Goal: Task Accomplishment & Management: Complete application form

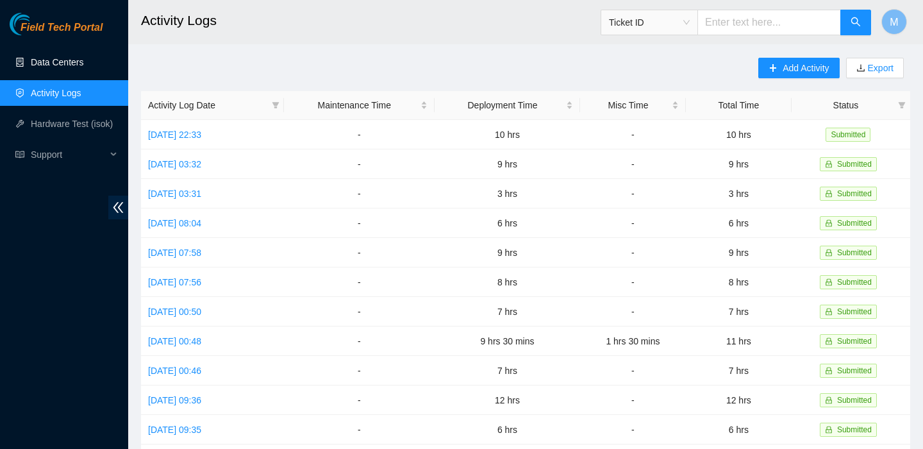
click at [69, 67] on link "Data Centers" at bounding box center [57, 62] width 53 height 10
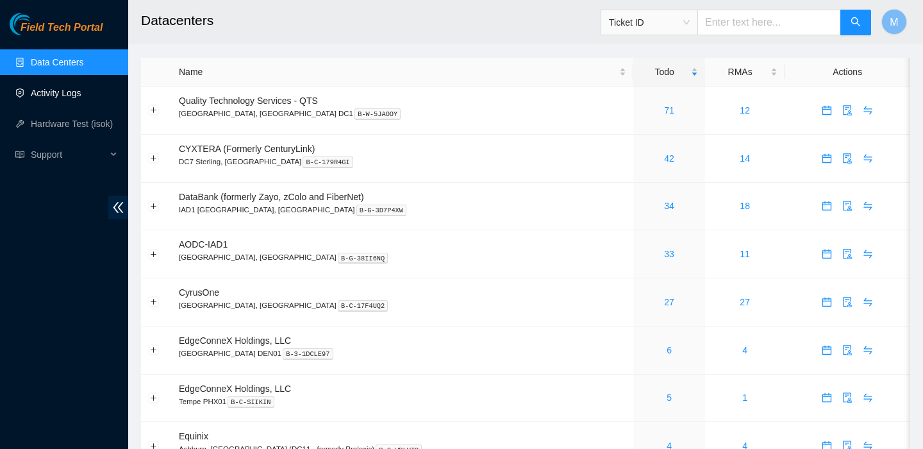
click at [79, 98] on link "Activity Logs" at bounding box center [56, 93] width 51 height 10
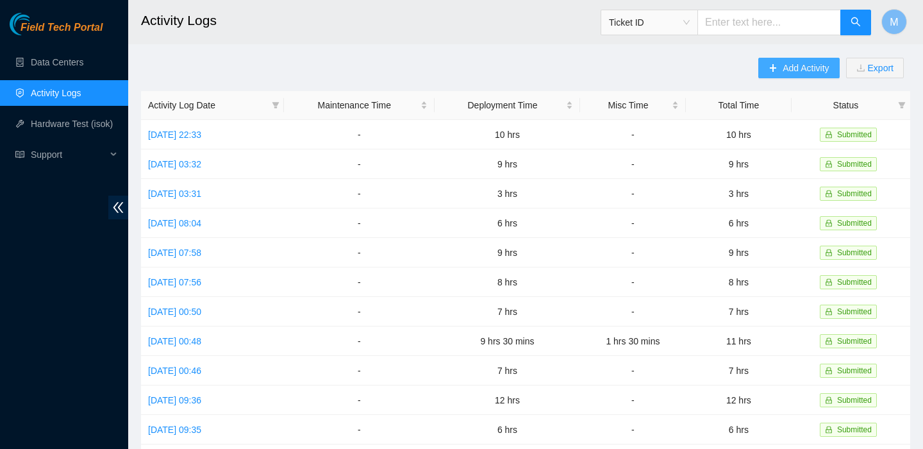
click at [791, 63] on span "Add Activity" at bounding box center [806, 68] width 46 height 14
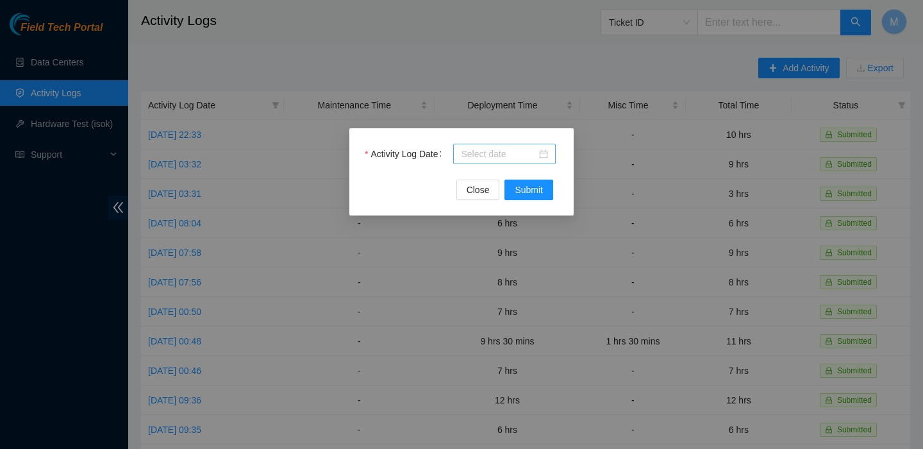
click at [489, 157] on input "Activity Log Date" at bounding box center [499, 154] width 76 height 14
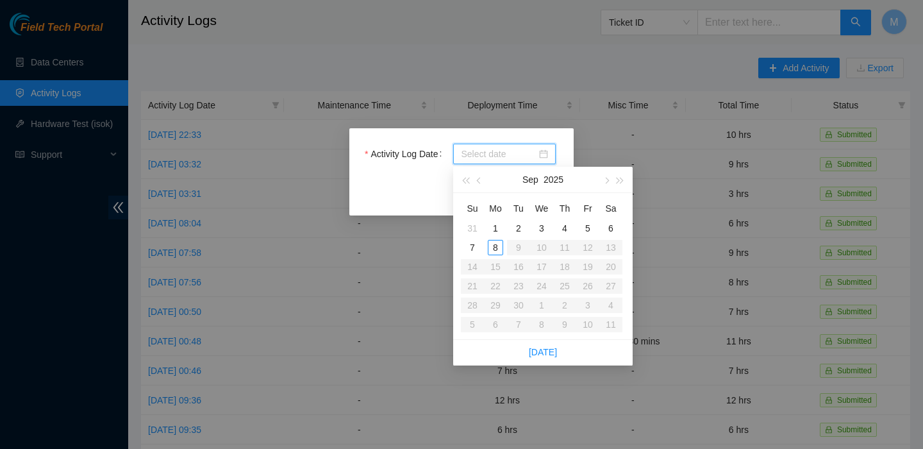
type input "2025-09-02"
click at [496, 227] on div "1" at bounding box center [495, 228] width 15 height 15
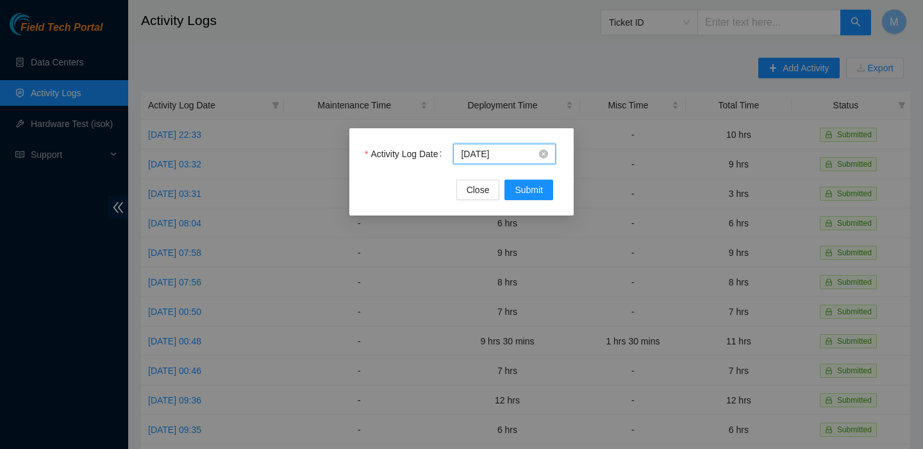
click at [519, 155] on input "2025-09-01" at bounding box center [499, 154] width 76 height 14
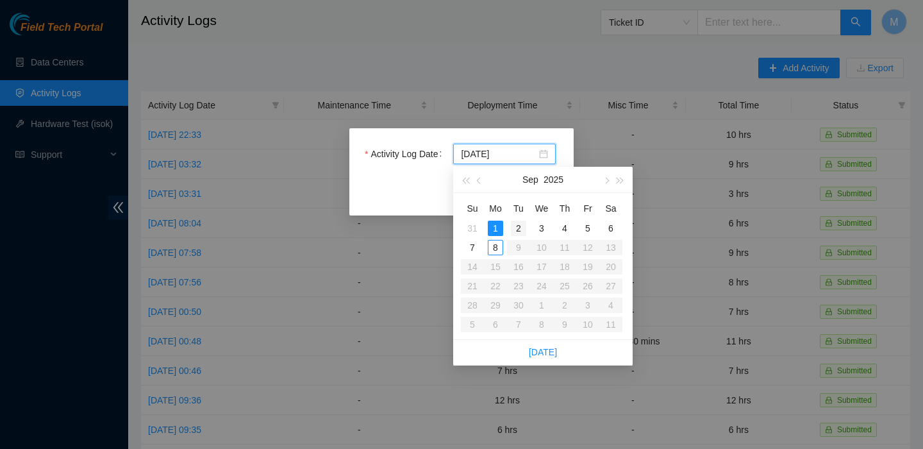
type input "2025-09-02"
click at [513, 223] on div "2" at bounding box center [518, 228] width 15 height 15
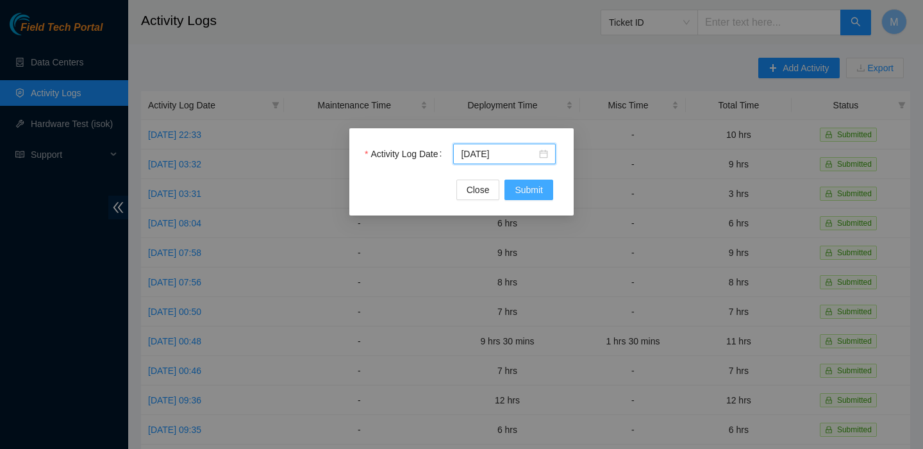
click at [523, 193] on span "Submit" at bounding box center [529, 190] width 28 height 14
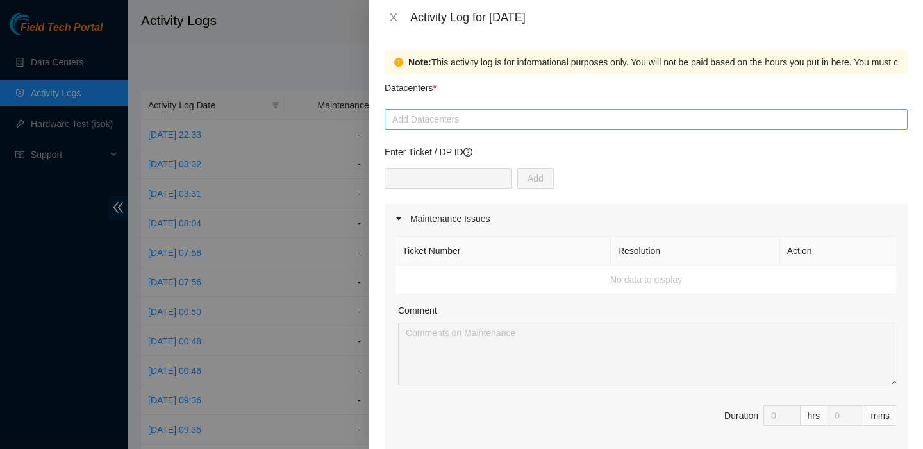
click at [524, 120] on div at bounding box center [646, 119] width 517 height 15
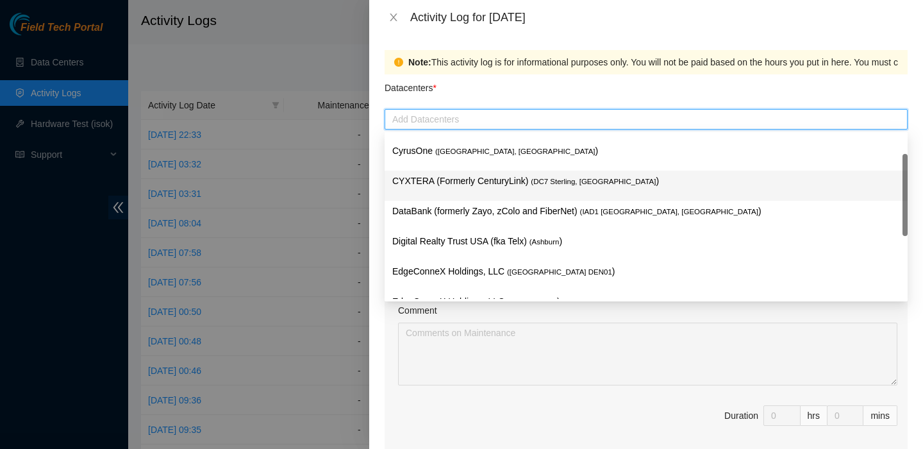
scroll to position [54, 0]
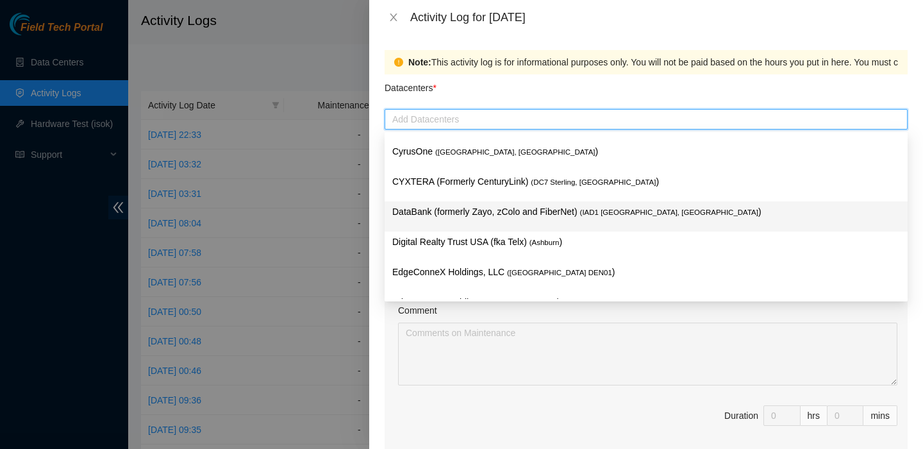
click at [491, 223] on div "DataBank (formerly Zayo, zColo and FiberNet) ( IAD1 Ashburn, VA )" at bounding box center [646, 216] width 508 height 24
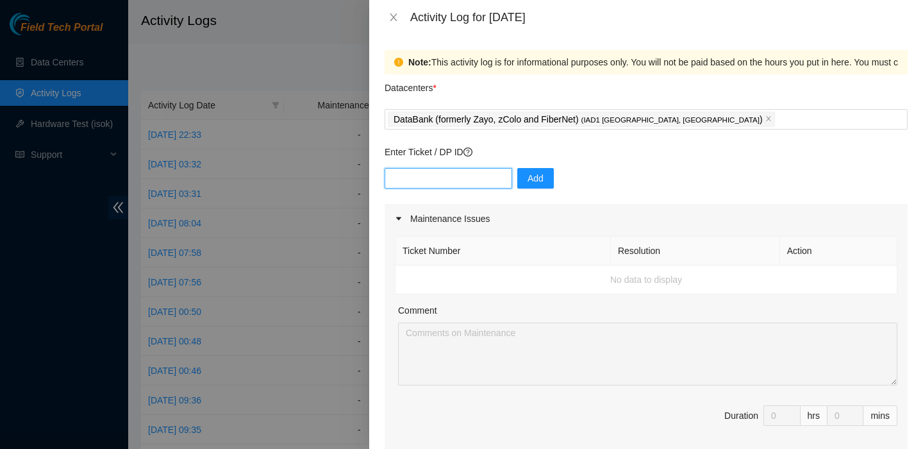
click at [444, 181] on input "text" at bounding box center [449, 178] width 128 height 21
paste input "DP83345 - FABRIC-IAD3: (v2 to v3 Large Upgrade) Pre-run New mTOR to mLeaf Uplin…"
type input "DP83345 - FABRIC-IAD3: (v2 to v3 Large Upgrade) Pre-run New mTOR to mLeaf Uplin…"
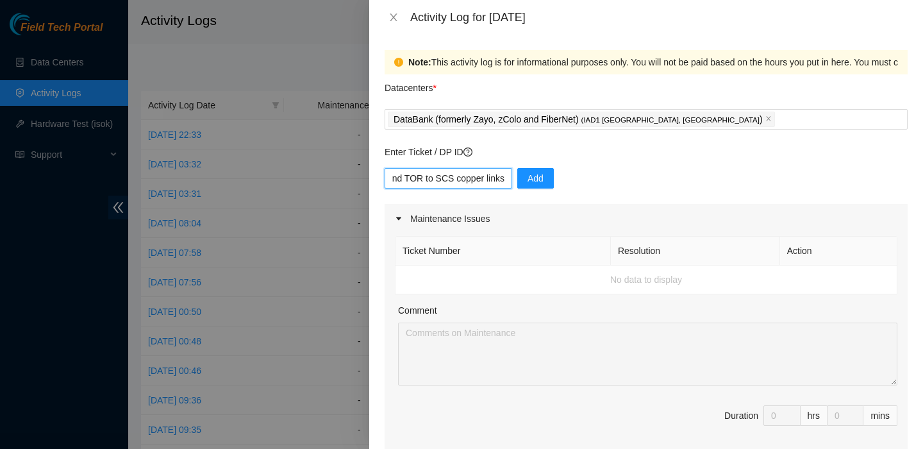
scroll to position [0, 392]
drag, startPoint x: 394, startPoint y: 176, endPoint x: 683, endPoint y: 165, distance: 289.3
click at [683, 165] on div "Enter Ticket / DP ID DP83345 - FABRIC-IAD3: (v2 to v3 Large Upgrade) Pre-run Ne…" at bounding box center [646, 174] width 523 height 59
click at [449, 169] on input "DP83345 - FABRIC-IAD3: (v2 to v3 Large Upgrade) Pre-run New mTOR to mLeaf Uplin…" at bounding box center [449, 178] width 128 height 21
click at [447, 172] on input "DP83345 - FABRIC-IAD3: (v2 to v3 Large Upgrade) Pre-run New mTOR to mLeaf Uplin…" at bounding box center [449, 178] width 128 height 21
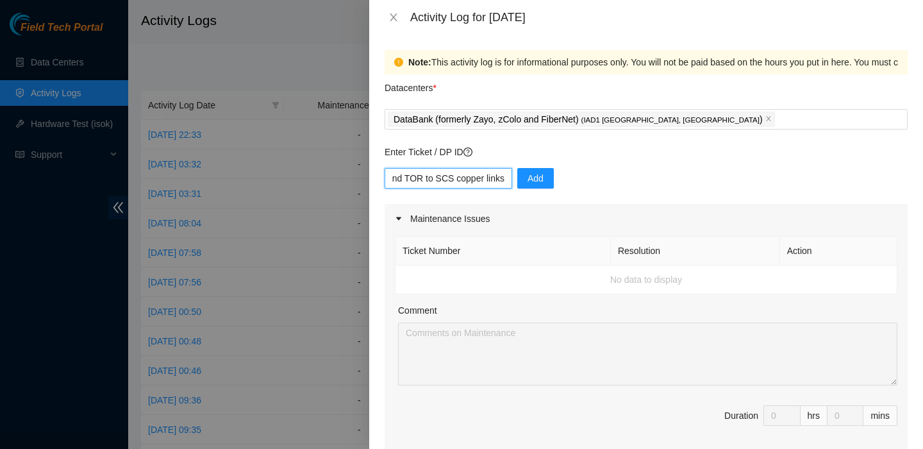
click at [447, 172] on input "DP83345 - FABRIC-IAD3: (v2 to v3 Large Upgrade) Pre-run New mTOR to mLeaf Uplin…" at bounding box center [449, 178] width 128 height 21
paste input "DP83345"
type input "DP83345"
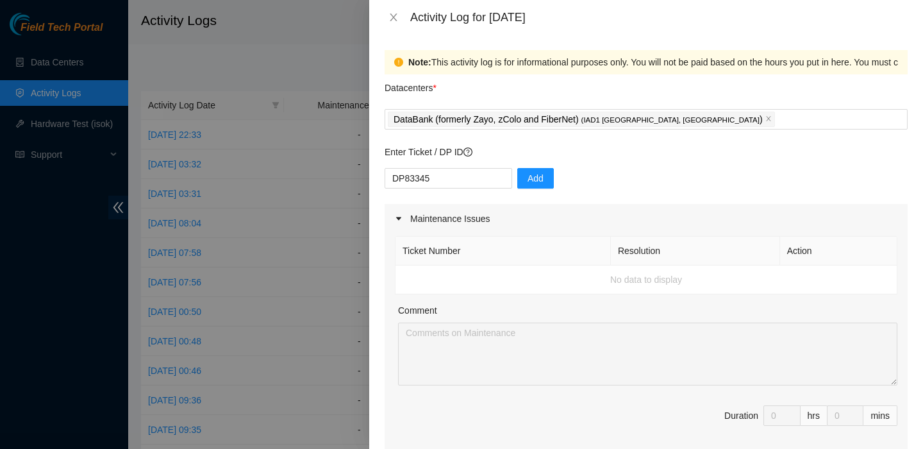
click at [544, 184] on div "DP83345 Add" at bounding box center [646, 186] width 523 height 36
click at [528, 182] on span "Add" at bounding box center [536, 178] width 16 height 14
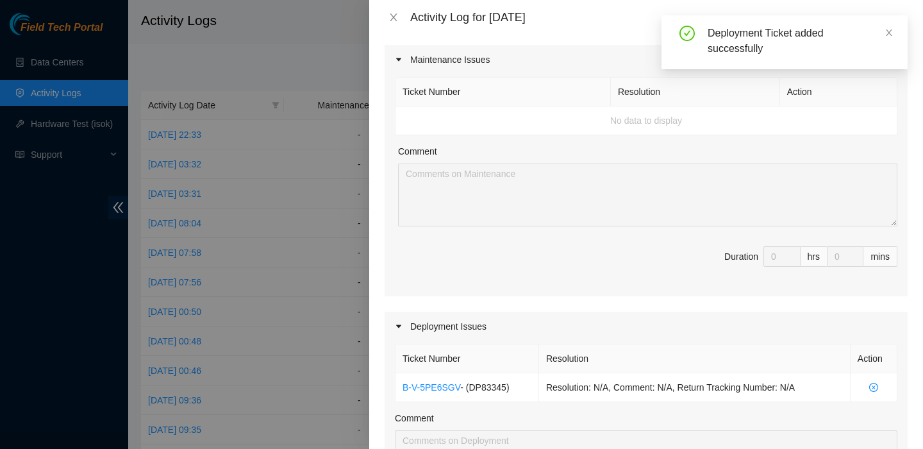
scroll to position [295, 0]
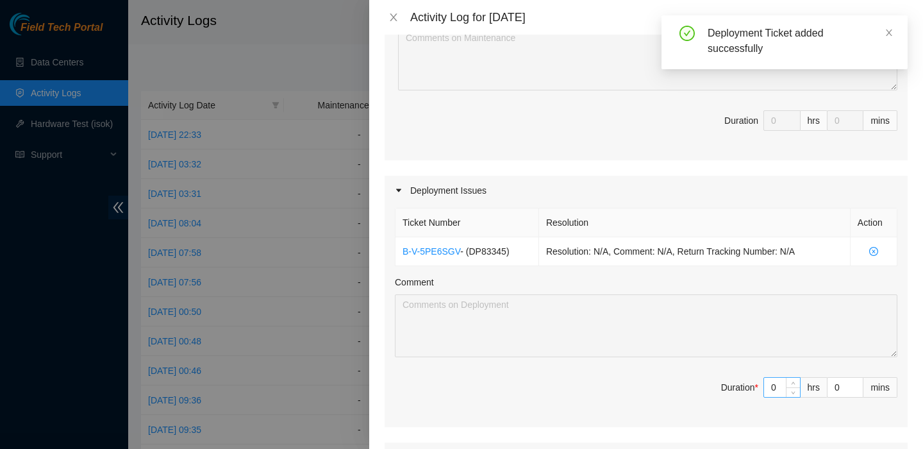
click at [771, 383] on input "0" at bounding box center [782, 387] width 36 height 19
type input "7"
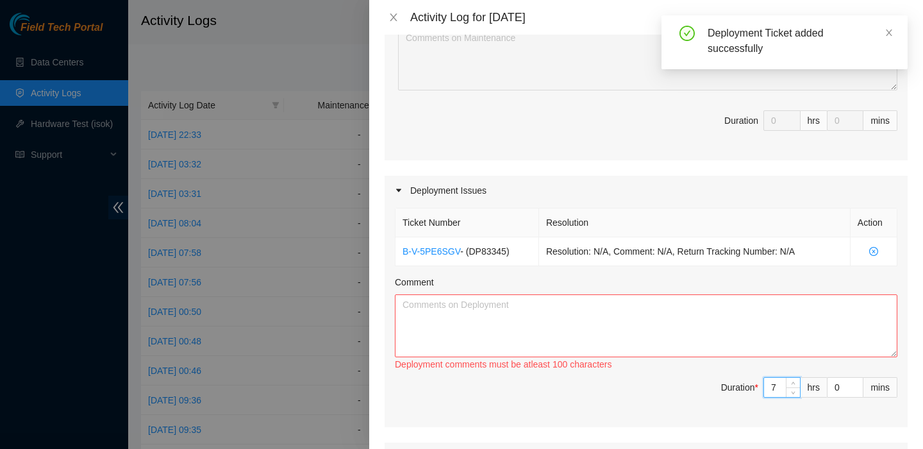
type input "7"
click at [648, 322] on textarea "Comment" at bounding box center [646, 325] width 503 height 63
type textarea "0"
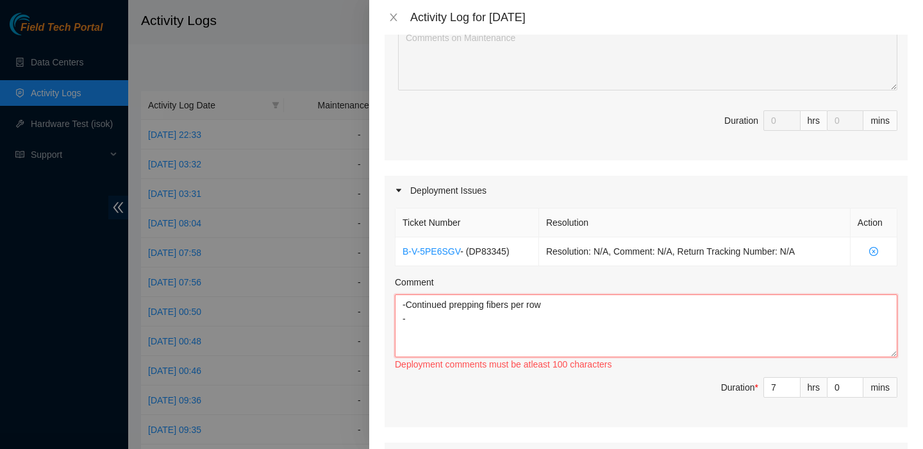
paste textarea "DP83345"
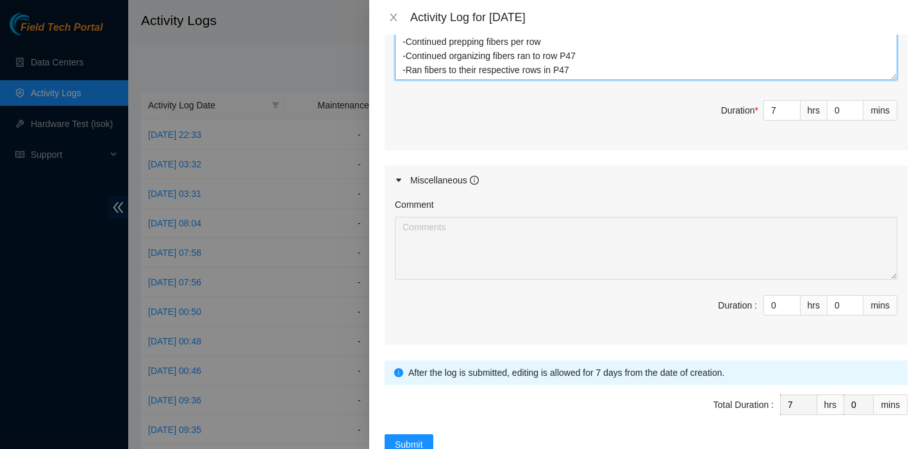
scroll to position [608, 0]
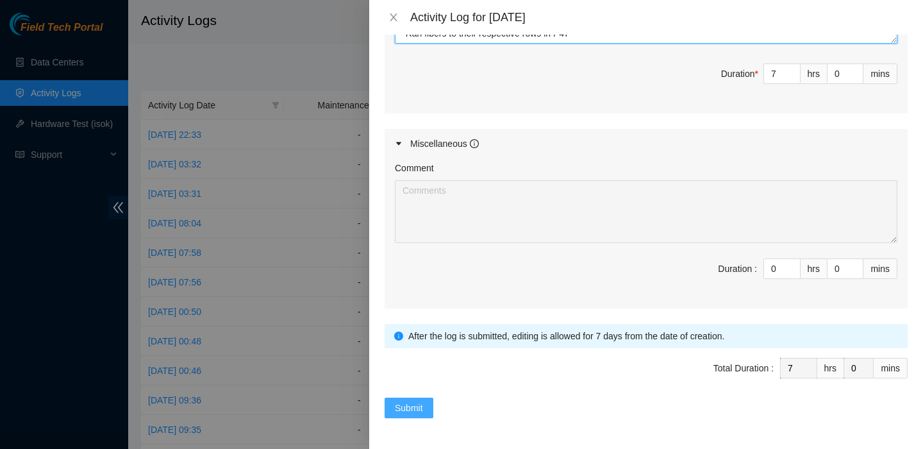
type textarea "DP83345 -Continued prepping fibers per row -Continued organizing fibers ran to …"
click at [430, 405] on button "Submit" at bounding box center [409, 407] width 49 height 21
